Goal: Find specific page/section: Find specific page/section

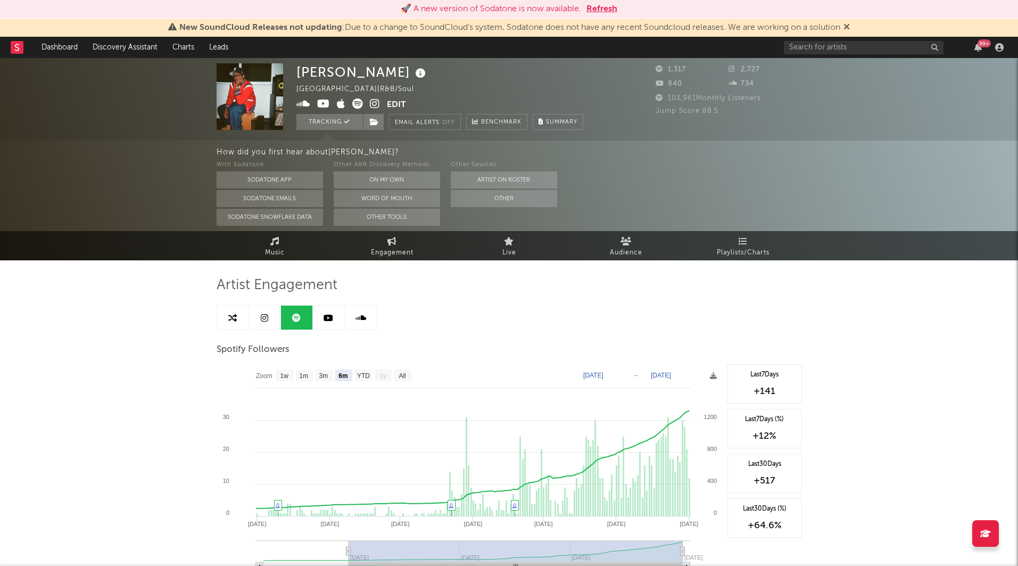
select select "6m"
select select "1w"
click at [73, 44] on link "Dashboard" at bounding box center [59, 47] width 51 height 21
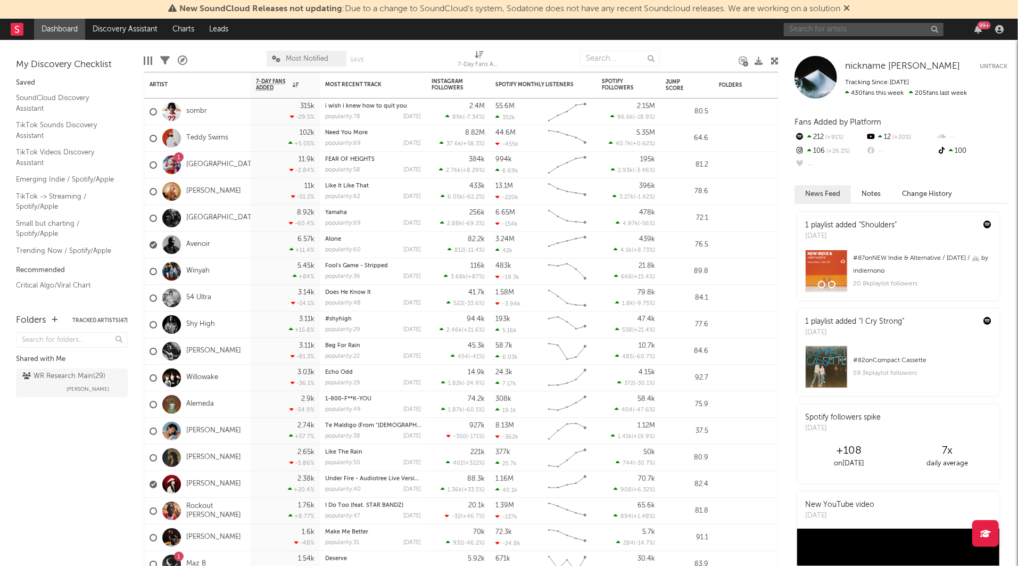
click at [819, 28] on input "text" at bounding box center [864, 29] width 160 height 13
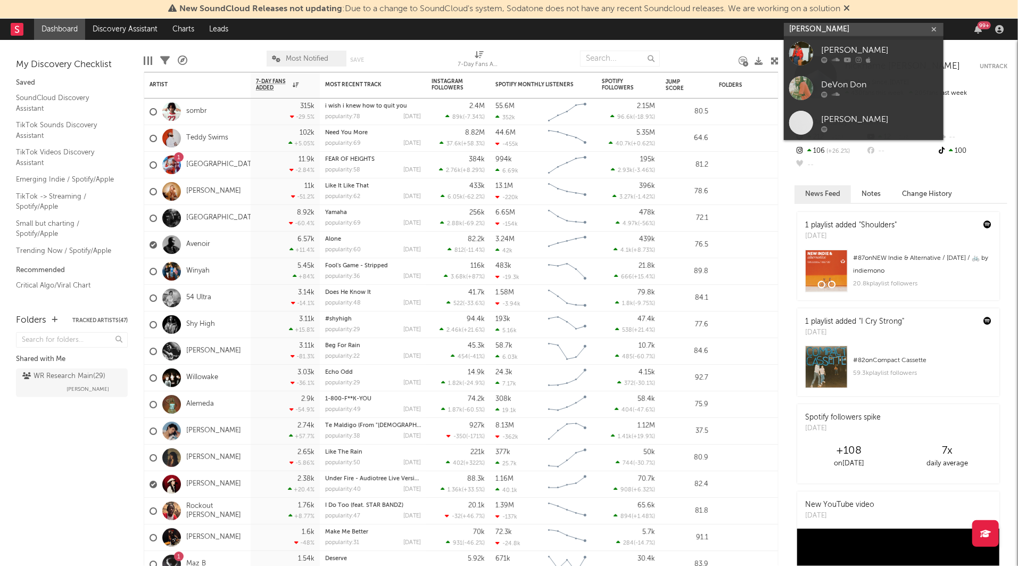
type input "devin don"
